Goal: Check status

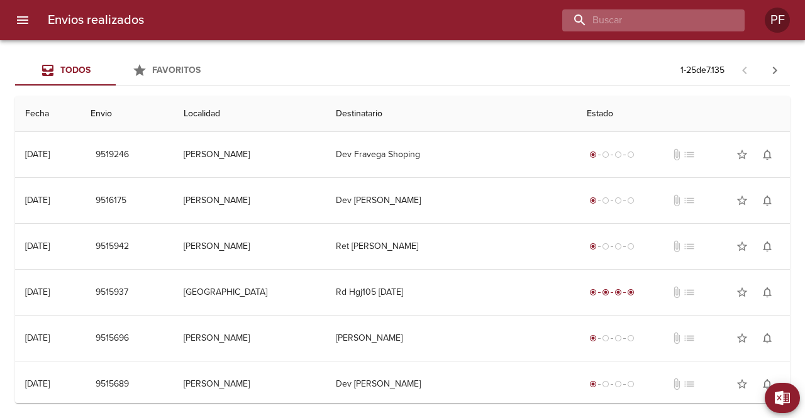
click at [684, 13] on input "buscar" at bounding box center [642, 20] width 161 height 22
paste input "[PERSON_NAME]"
type input "[PERSON_NAME]"
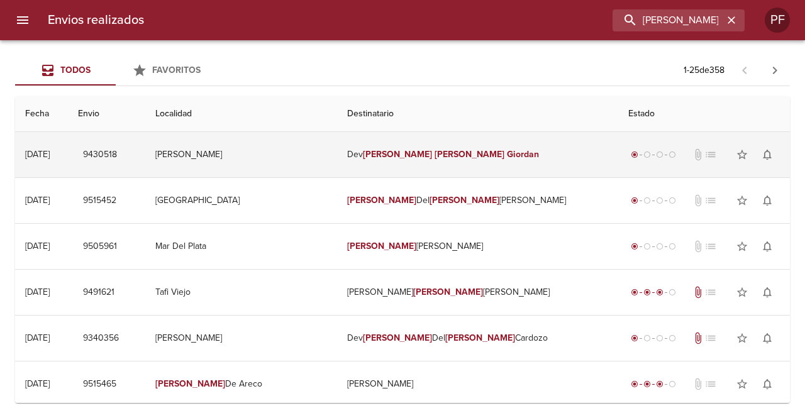
click at [417, 159] on td "[PERSON_NAME]" at bounding box center [478, 154] width 282 height 45
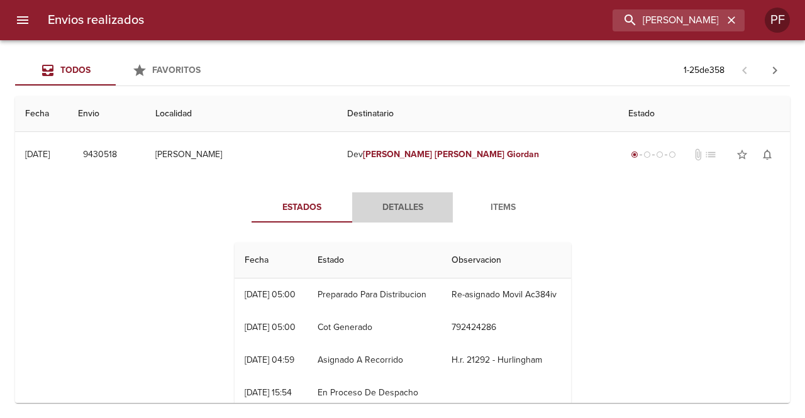
click at [421, 207] on span "Detalles" at bounding box center [403, 208] width 86 height 16
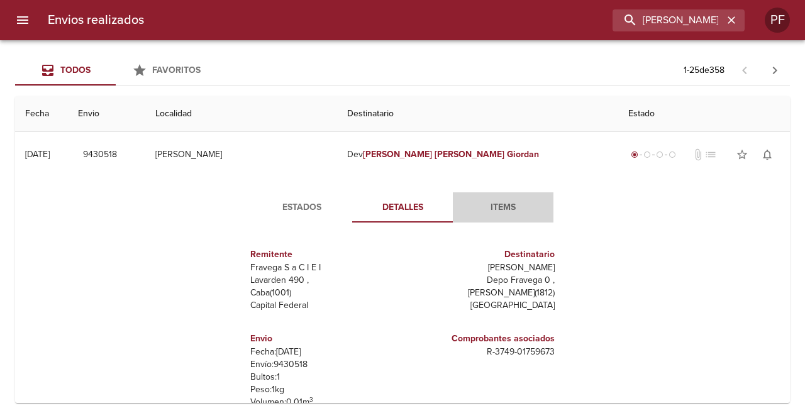
click at [499, 201] on span "Items" at bounding box center [503, 208] width 86 height 16
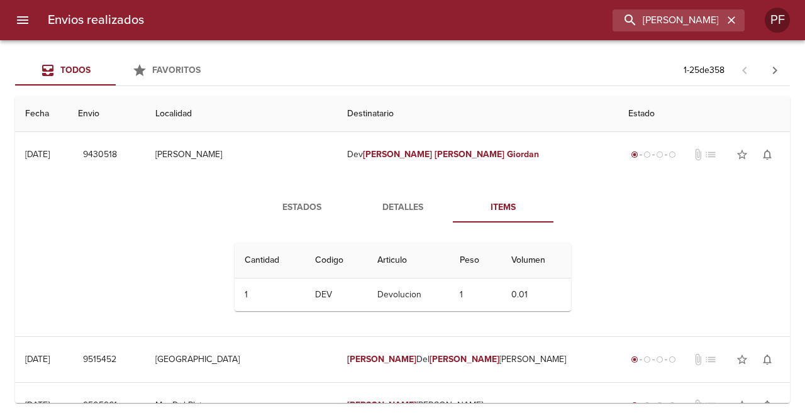
click at [405, 216] on button "Detalles" at bounding box center [402, 207] width 101 height 30
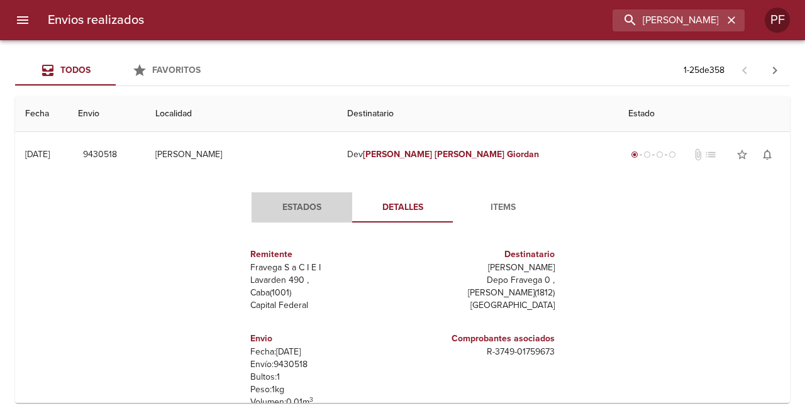
click at [309, 207] on span "Estados" at bounding box center [302, 208] width 86 height 16
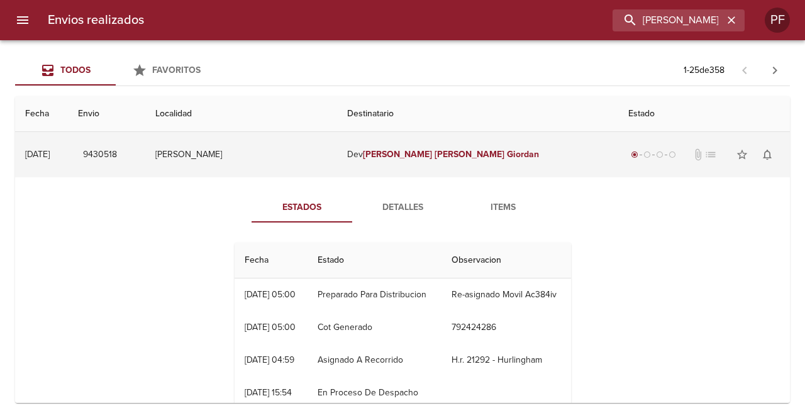
click at [670, 146] on div "radio_button_checked radio_button_unchecked radio_button_unchecked radio_button…" at bounding box center [704, 154] width 152 height 25
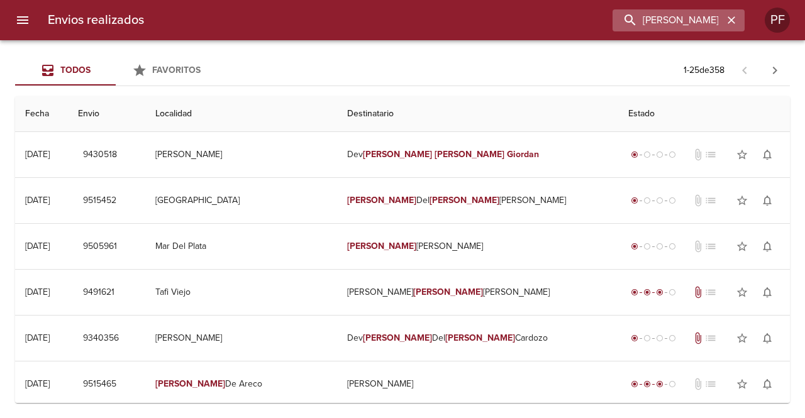
click at [728, 21] on icon "button" at bounding box center [731, 20] width 13 height 13
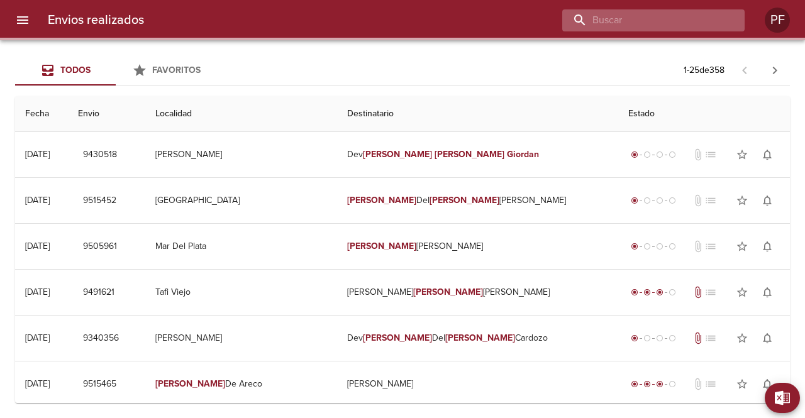
click at [702, 22] on input "buscar" at bounding box center [642, 20] width 161 height 22
paste input "[PERSON_NAME]"
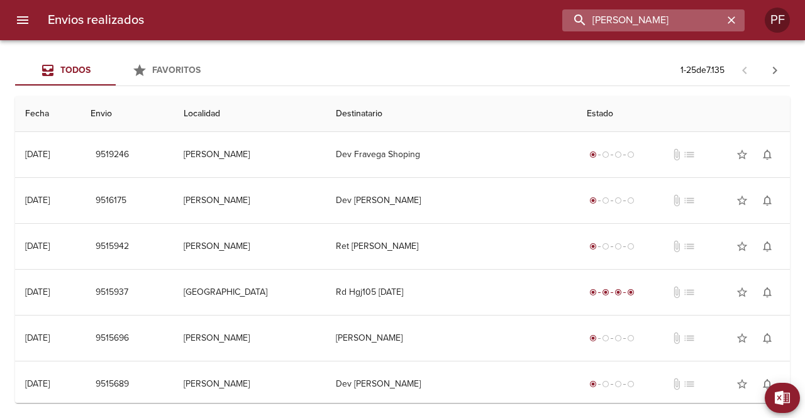
type input "[PERSON_NAME]"
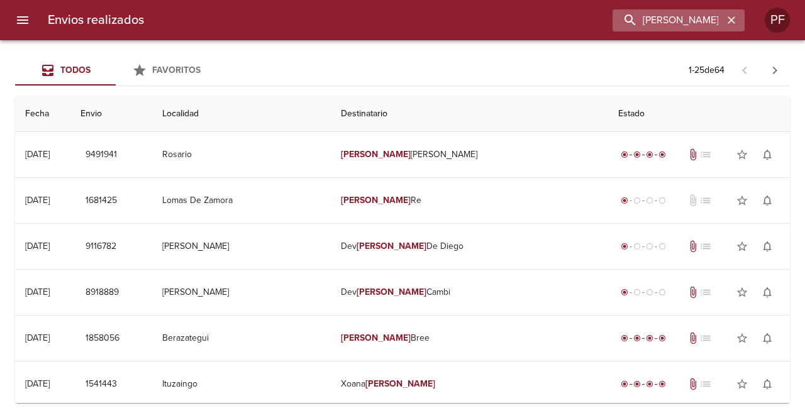
click at [732, 20] on icon "button" at bounding box center [732, 20] width 8 height 8
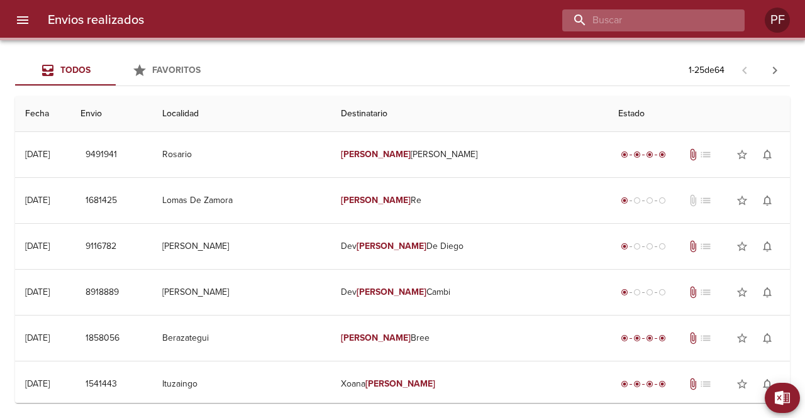
click at [669, 21] on input "buscar" at bounding box center [642, 20] width 161 height 22
paste input "[PERSON_NAME][GEOGRAPHIC_DATA]"
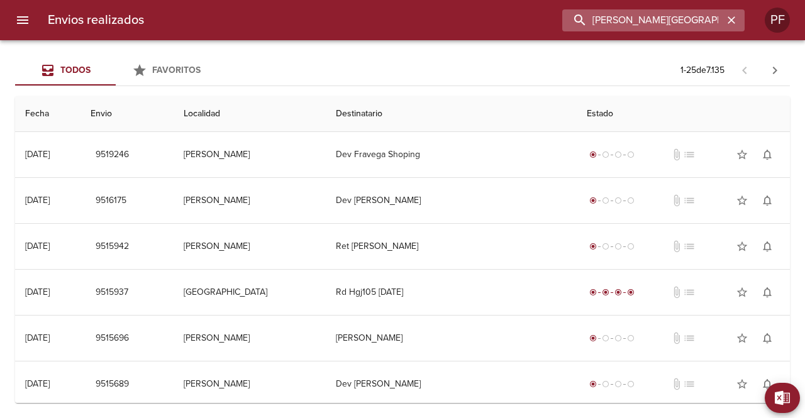
type input "[PERSON_NAME][GEOGRAPHIC_DATA]"
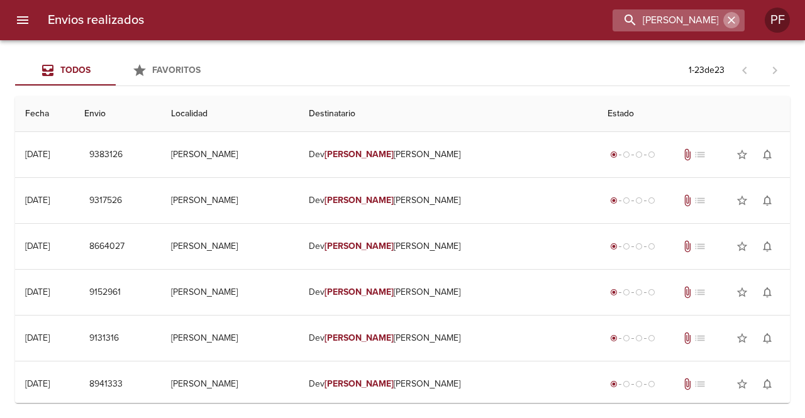
click at [730, 21] on icon "button" at bounding box center [731, 20] width 13 height 13
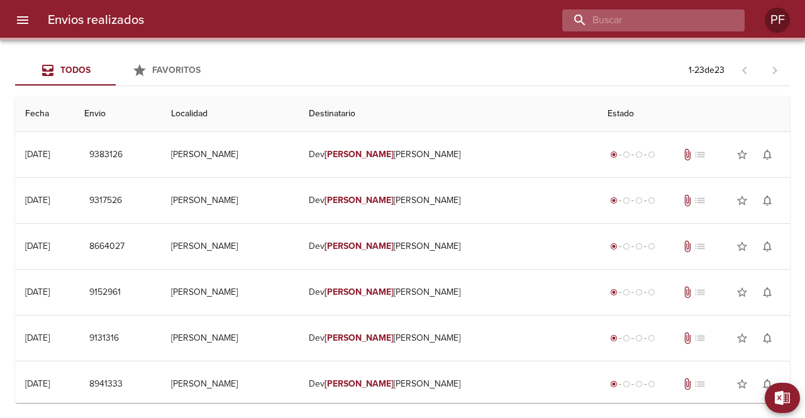
click at [682, 22] on input "buscar" at bounding box center [642, 20] width 161 height 22
paste input "[PERSON_NAME]"
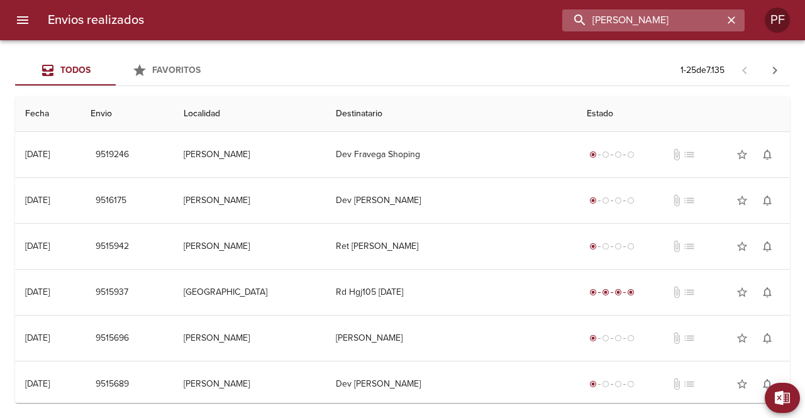
type input "[PERSON_NAME]"
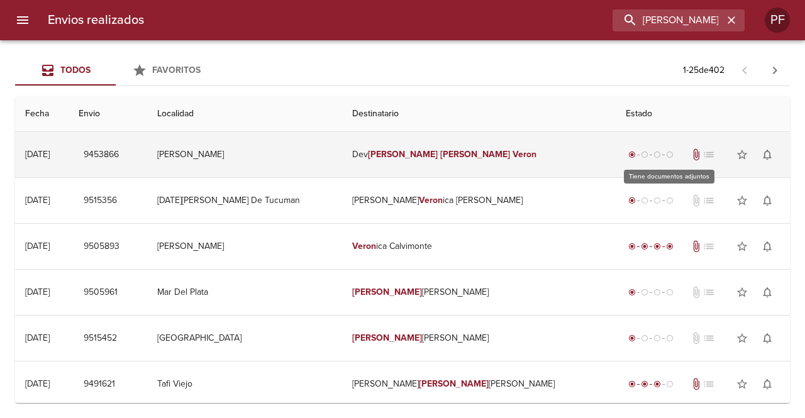
click at [690, 157] on span "attach_file" at bounding box center [696, 154] width 13 height 13
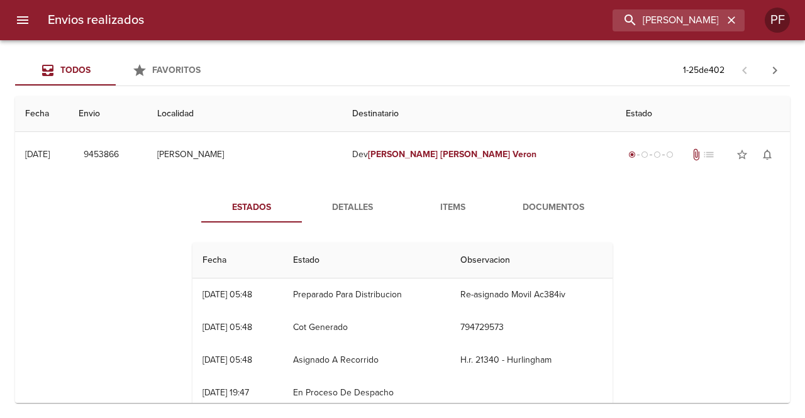
click at [546, 209] on span "Documentos" at bounding box center [554, 208] width 86 height 16
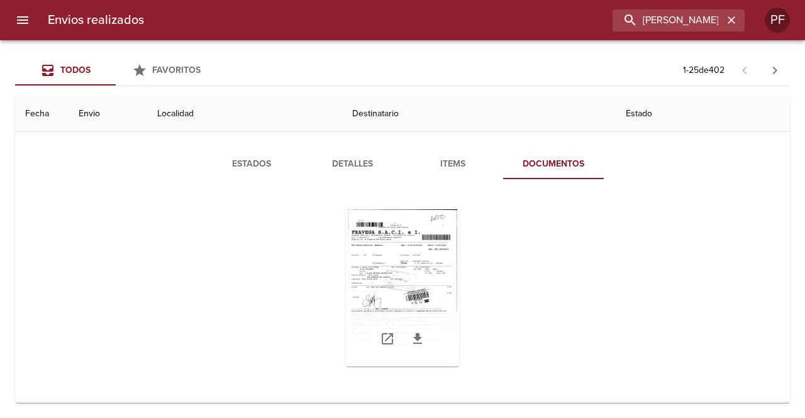
scroll to position [126, 0]
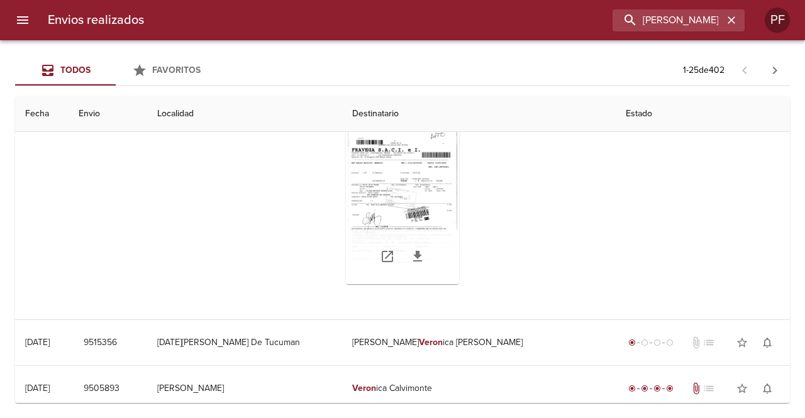
click at [398, 218] on div "Tabla de envíos del cliente" at bounding box center [402, 205] width 113 height 157
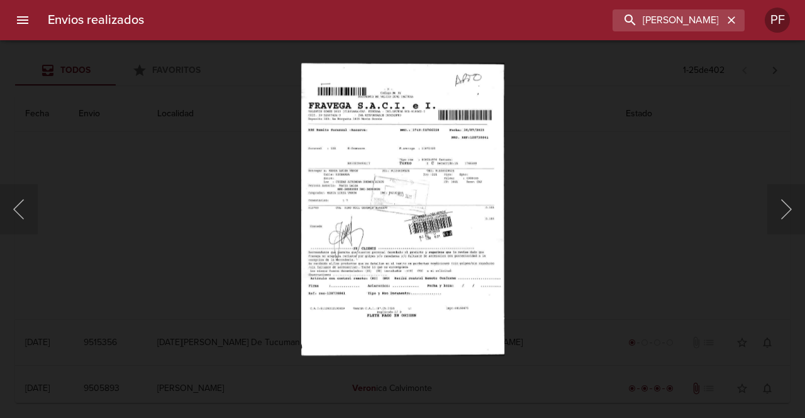
click at [418, 196] on img "Lightbox" at bounding box center [402, 209] width 203 height 292
click at [620, 146] on div "Lightbox" at bounding box center [402, 209] width 805 height 418
